Goal: Task Accomplishment & Management: Complete application form

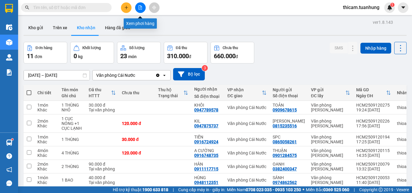
scroll to position [58, 0]
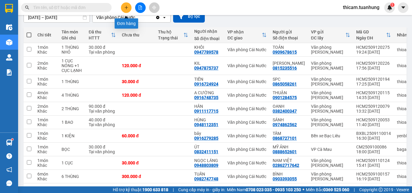
click at [124, 5] on button at bounding box center [126, 7] width 11 height 11
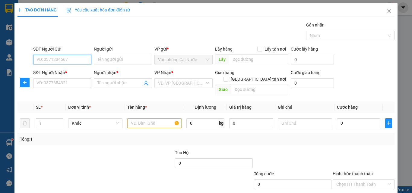
click at [67, 61] on input "SĐT Người Gửi" at bounding box center [62, 60] width 58 height 10
type input "0917712715"
click at [60, 72] on div "0917712715 - [PERSON_NAME]" at bounding box center [65, 71] width 59 height 7
type input "TAT XI"
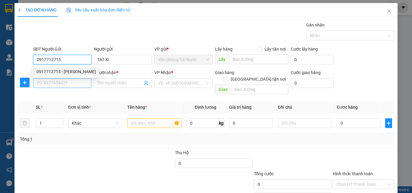
type input "0917712715"
click at [60, 83] on input "SĐT Người Nhận *" at bounding box center [62, 83] width 58 height 10
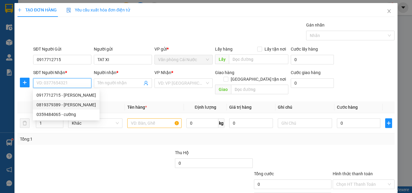
click at [66, 106] on div "0819379389 - [PERSON_NAME]" at bounding box center [65, 105] width 59 height 7
type input "0819379389"
type input "HUỲNH"
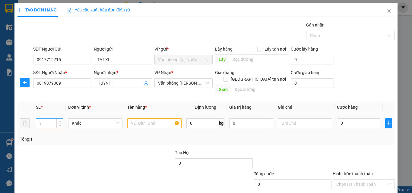
click at [54, 119] on input "1" at bounding box center [49, 123] width 27 height 9
type input "2"
click at [141, 119] on input "text" at bounding box center [154, 124] width 54 height 10
type input "2 THÙNG"
click at [347, 119] on input "0" at bounding box center [358, 124] width 43 height 10
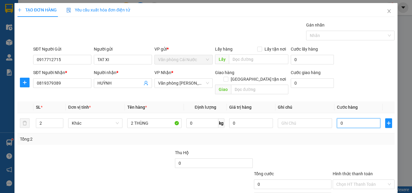
type input "8"
type input "80"
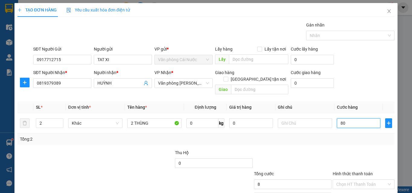
type input "80"
type input "80.000"
click at [332, 139] on div "Transit Pickup Surcharge Ids Transit Deliver Surcharge Ids Transit Deliver Surc…" at bounding box center [205, 120] width 377 height 196
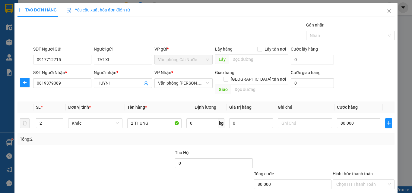
scroll to position [30, 0]
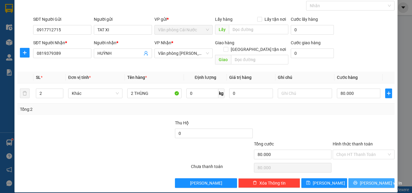
click at [354, 179] on button "[PERSON_NAME] và In" at bounding box center [371, 184] width 46 height 10
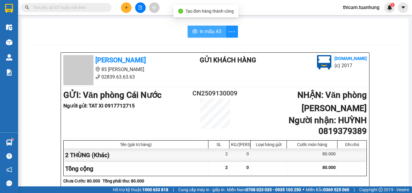
click at [209, 33] on span "In mẫu A5" at bounding box center [211, 32] width 22 height 8
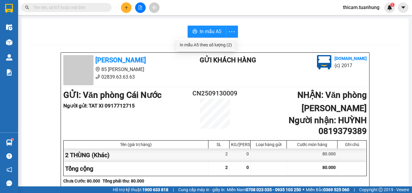
click at [224, 46] on div "In mẫu A5 theo số lượng (2)" at bounding box center [206, 45] width 52 height 7
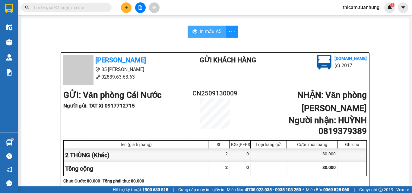
click at [214, 34] on span "In mẫu A5" at bounding box center [211, 32] width 22 height 8
